Goal: Information Seeking & Learning: Compare options

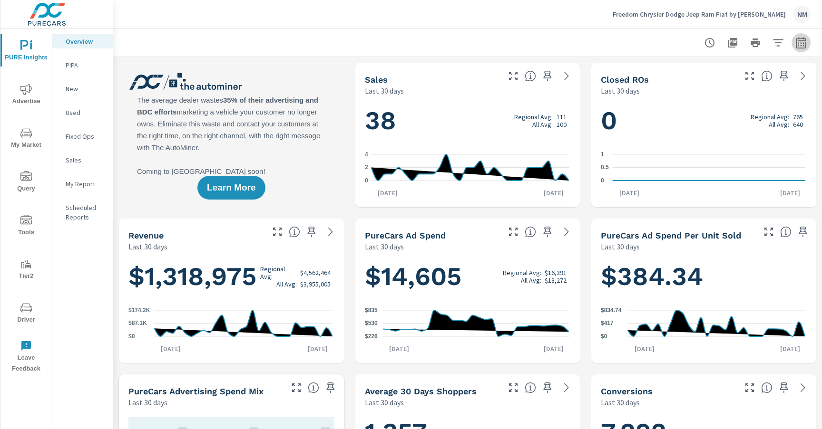
click at [798, 45] on icon "button" at bounding box center [800, 44] width 6 height 4
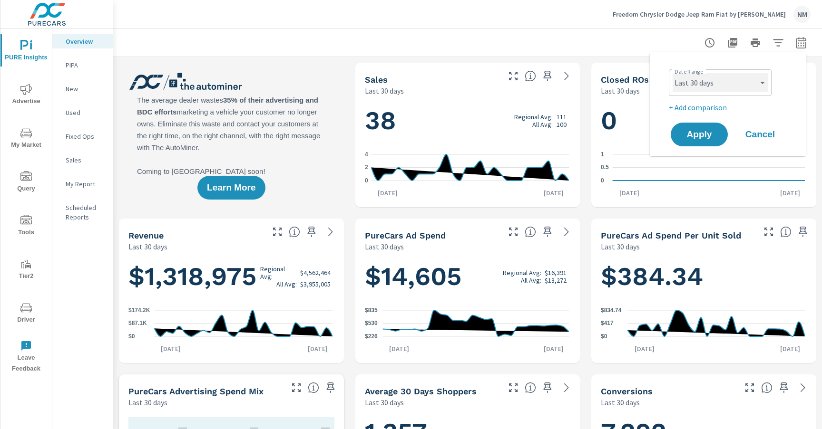
click at [723, 87] on select "Custom [DATE] Last week Last 7 days Last 14 days Last 30 days Last 45 days Last…" at bounding box center [719, 82] width 95 height 19
select select "Last month"
click at [721, 110] on p "+ Add comparison" at bounding box center [730, 107] width 122 height 11
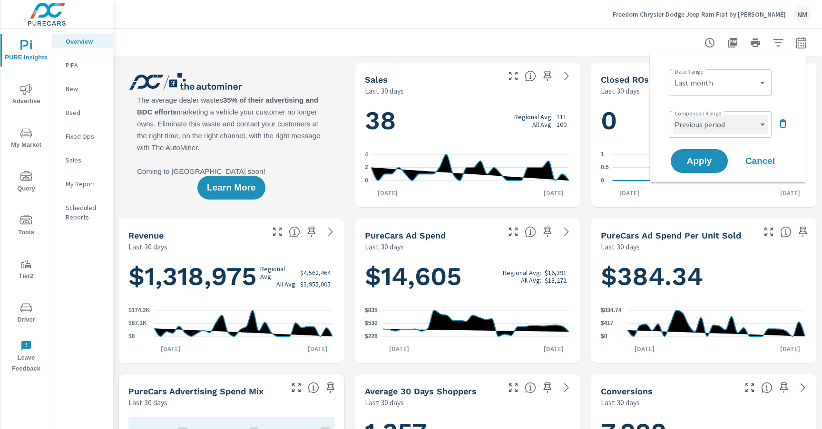
click at [712, 127] on select "Custom Previous period Previous month Previous year" at bounding box center [719, 124] width 95 height 19
select select "Previous month"
click at [708, 158] on span "Apply" at bounding box center [699, 161] width 39 height 9
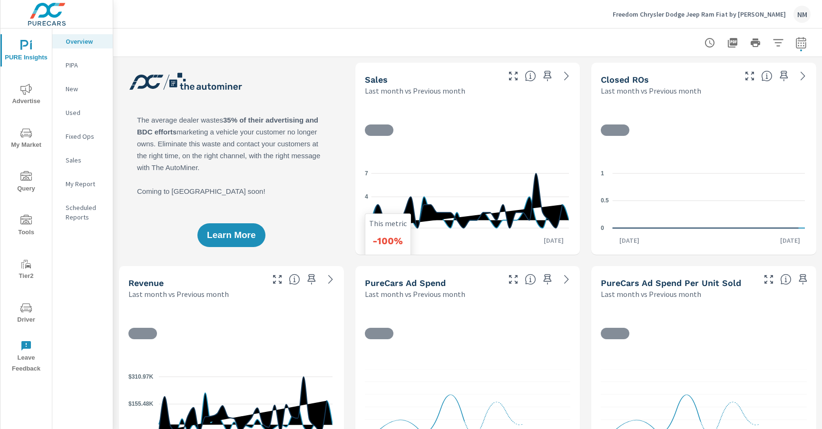
scroll to position [0, 0]
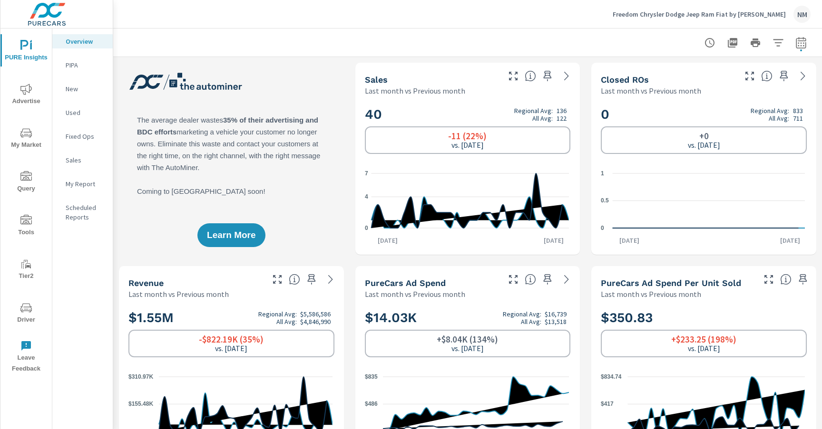
click at [18, 94] on span "Advertise" at bounding box center [26, 95] width 46 height 23
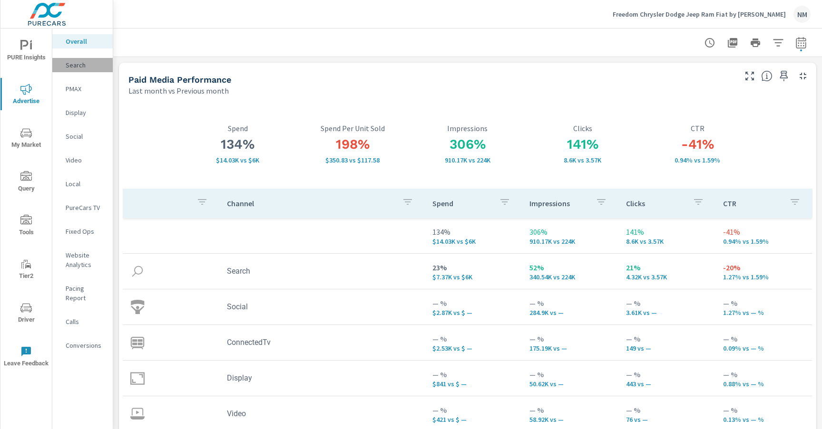
click at [78, 68] on p "Search" at bounding box center [85, 65] width 39 height 10
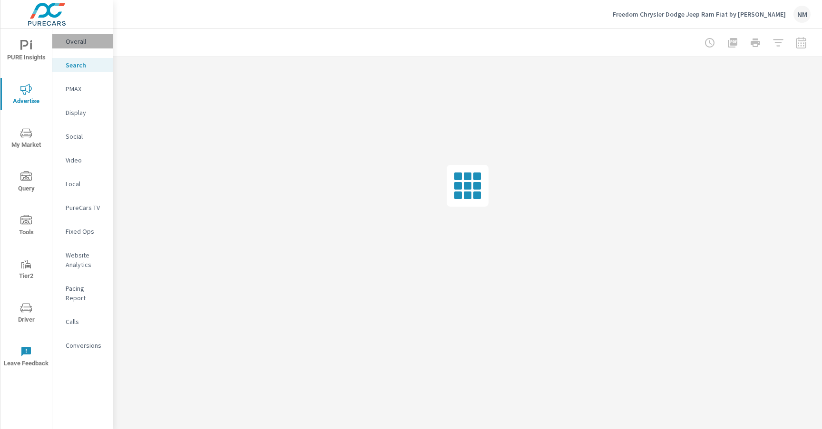
click at [72, 36] on div "Overall" at bounding box center [82, 41] width 60 height 14
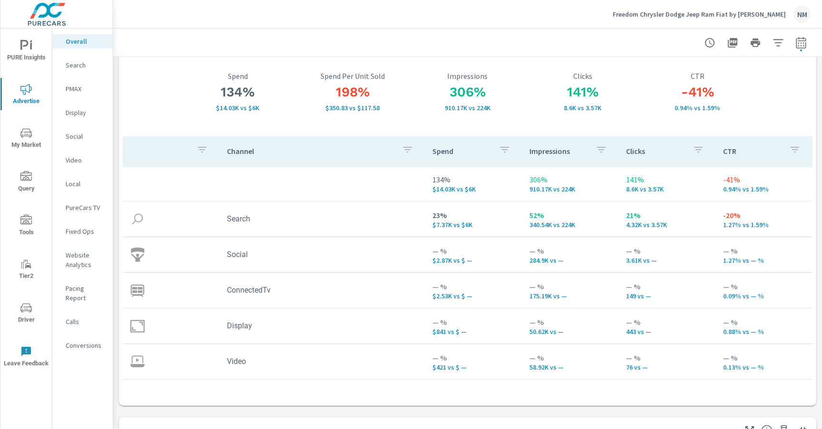
scroll to position [53, 0]
click at [79, 59] on div "Search" at bounding box center [82, 65] width 60 height 14
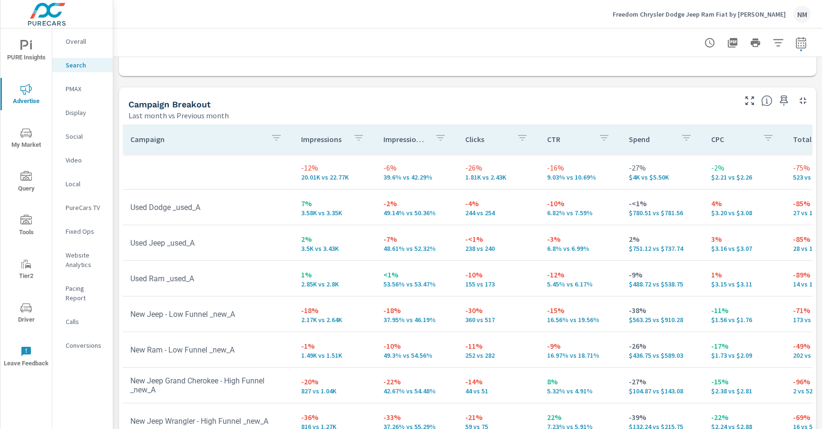
scroll to position [884, 0]
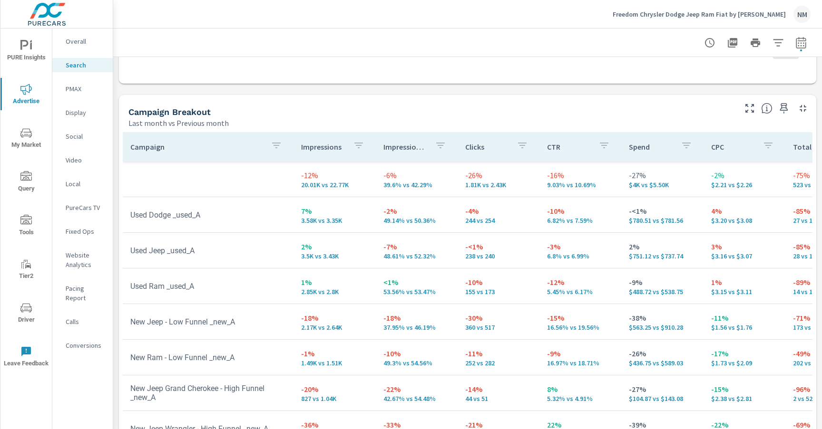
click at [72, 88] on p "PMAX" at bounding box center [85, 89] width 39 height 10
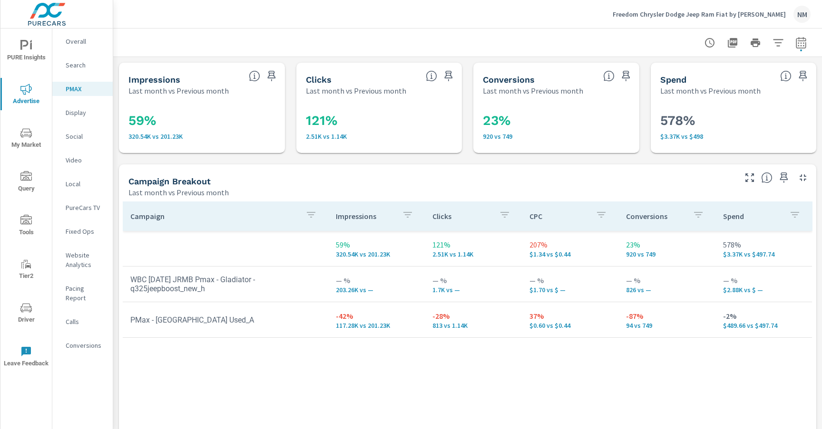
click at [164, 325] on td "PMax - [GEOGRAPHIC_DATA] Used_A" at bounding box center [225, 320] width 205 height 24
click at [82, 135] on p "Social" at bounding box center [85, 137] width 39 height 10
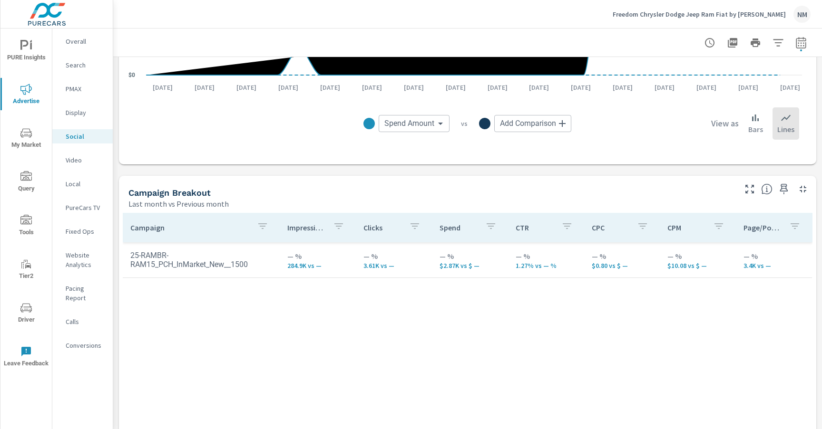
scroll to position [289, 0]
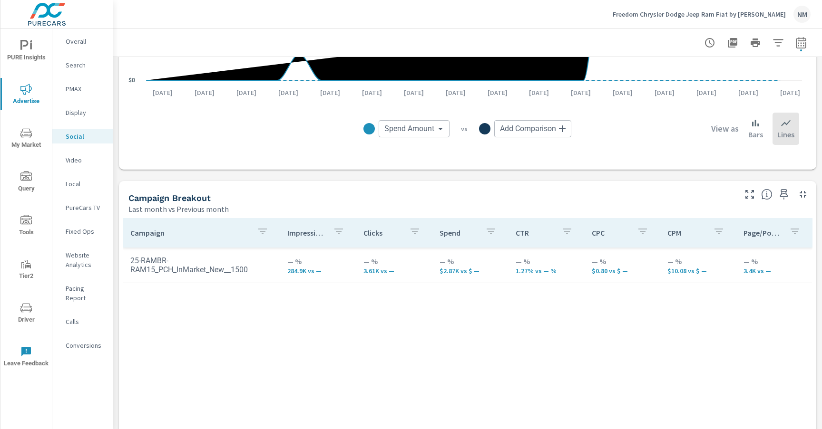
click at [64, 160] on div "Video" at bounding box center [82, 160] width 60 height 14
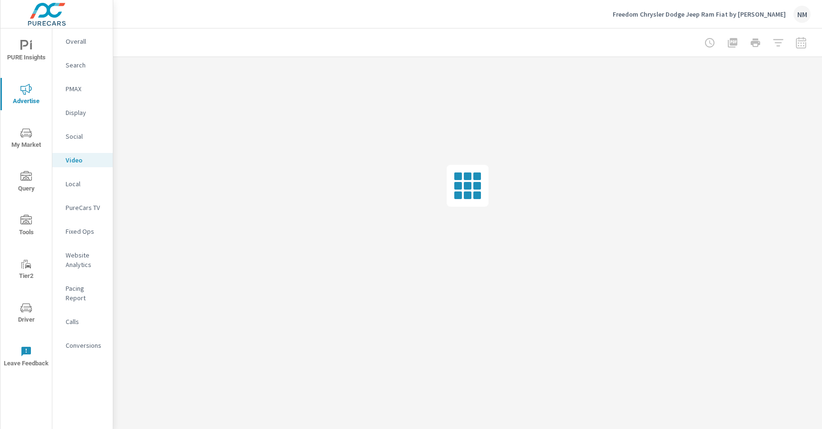
click at [89, 341] on p "Conversions" at bounding box center [85, 346] width 39 height 10
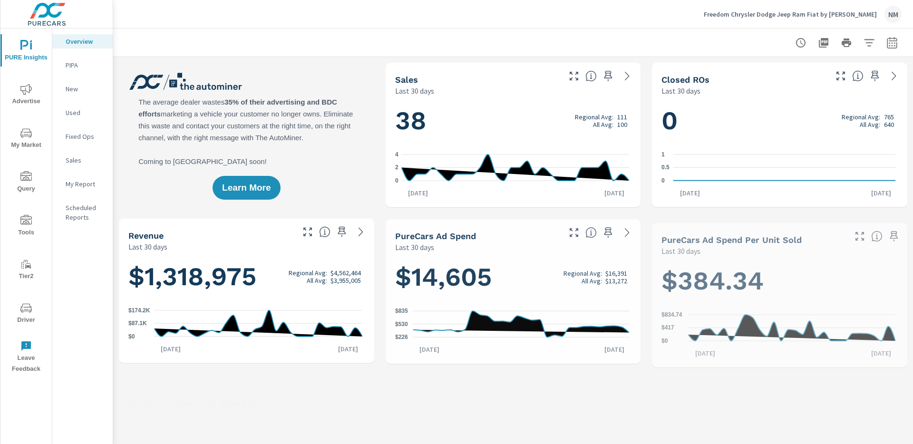
click at [29, 315] on span "Driver" at bounding box center [26, 313] width 46 height 23
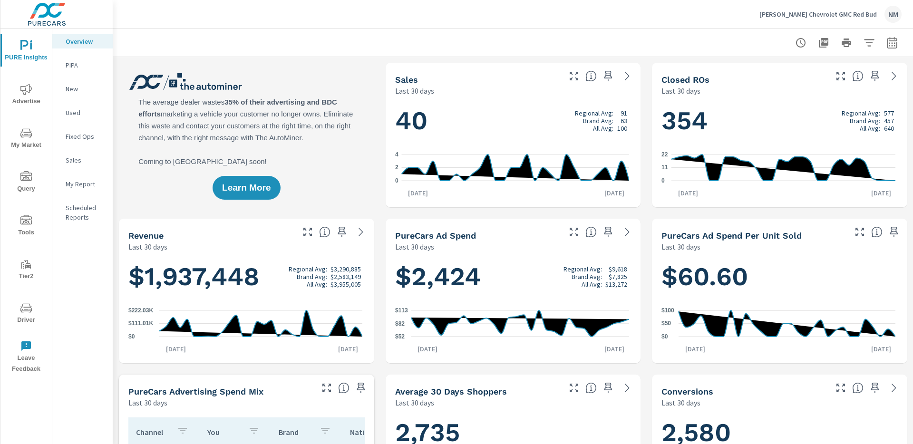
scroll to position [0, 0]
click at [21, 94] on icon "nav menu" at bounding box center [25, 89] width 11 height 11
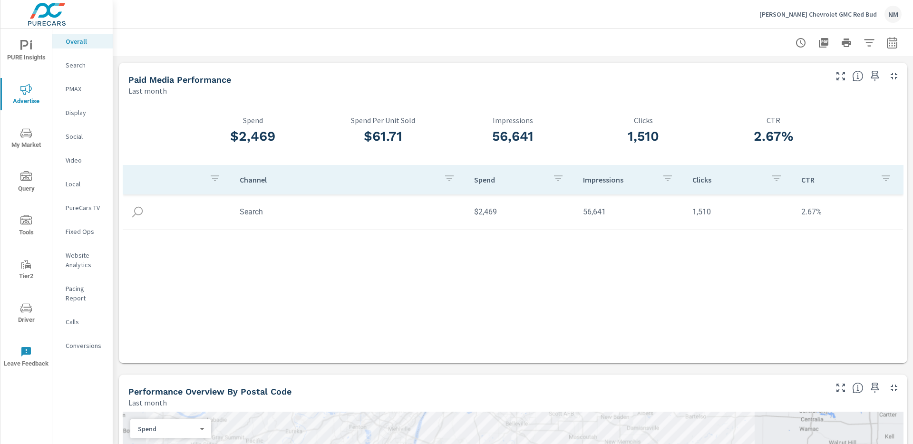
click at [895, 41] on div at bounding box center [513, 43] width 800 height 28
click at [890, 46] on icon "button" at bounding box center [892, 42] width 10 height 11
select select "Last month"
click at [798, 103] on p "+ Add comparison" at bounding box center [818, 107] width 122 height 11
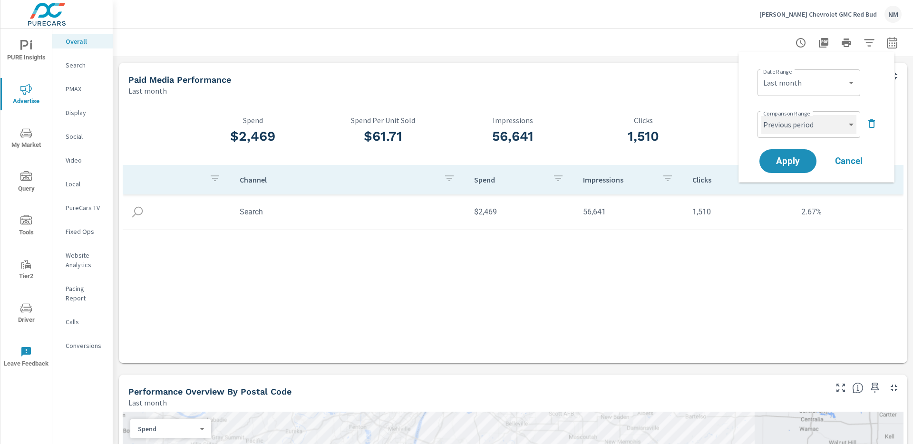
click at [790, 129] on select "Custom Previous period Previous month Previous year" at bounding box center [808, 124] width 95 height 19
select select "Previous month"
click at [787, 162] on span "Apply" at bounding box center [787, 161] width 39 height 9
